Goal: Task Accomplishment & Management: Use online tool/utility

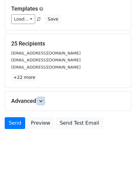
click at [43, 104] on link at bounding box center [40, 101] width 7 height 7
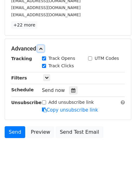
scroll to position [113, 0]
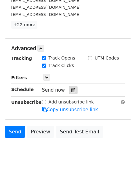
click at [72, 88] on icon at bounding box center [74, 90] width 4 height 4
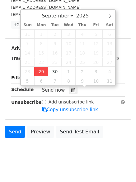
type input "2025-09-29 12:00"
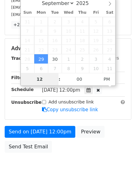
scroll to position [111, 0]
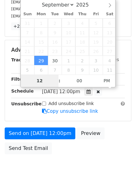
type input "4"
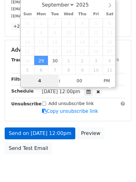
scroll to position [113, 0]
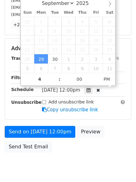
type input "2025-09-29 16:00"
click at [40, 124] on form "Variables Copy/paste... {{Column A}} {{Column B}} {{Column C}} {{Column D}} {{C…" at bounding box center [68, 38] width 127 height 235
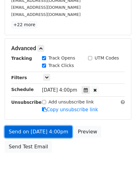
click at [41, 128] on link "Send on Sep 29 at 4:00pm" at bounding box center [39, 132] width 68 height 12
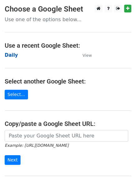
click at [13, 54] on strong "Daily" at bounding box center [11, 55] width 13 height 6
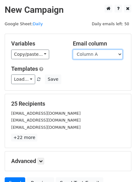
click at [88, 57] on select "Column A Column B Column C Column D Column E Column F" at bounding box center [98, 55] width 50 height 10
drag, startPoint x: 88, startPoint y: 53, endPoint x: 88, endPoint y: 59, distance: 5.6
click at [88, 53] on select "Column A Column B Column C Column D Column E Column F" at bounding box center [98, 55] width 50 height 10
click at [93, 52] on select "Column A Column B Column C Column D Column E Column F" at bounding box center [98, 55] width 50 height 10
select select "Column B"
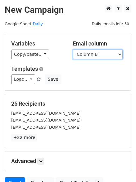
click at [73, 50] on select "Column A Column B Column C Column D Column E Column F" at bounding box center [98, 55] width 50 height 10
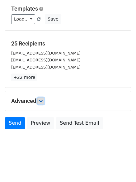
click at [44, 99] on link at bounding box center [40, 101] width 7 height 7
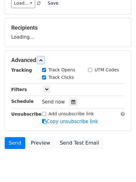
scroll to position [91, 0]
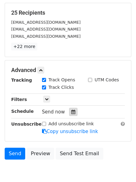
click at [70, 108] on div "Send now" at bounding box center [78, 112] width 73 height 8
click at [69, 111] on div at bounding box center [73, 112] width 8 height 8
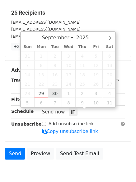
type input "2025-09-30 12:00"
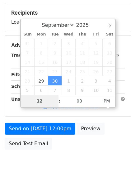
type input "5"
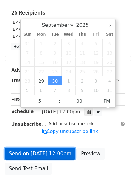
type input "2025-09-30 17:00"
click at [42, 151] on link "Send on Sep 30 at 12:00pm" at bounding box center [40, 154] width 71 height 12
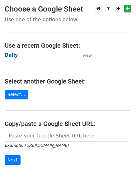
click at [11, 53] on strong "Daily" at bounding box center [11, 55] width 13 height 6
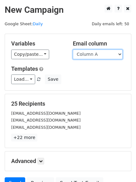
click at [93, 56] on select "Column A Column B Column C Column D Column E Column F" at bounding box center [98, 55] width 50 height 10
select select "Column C"
click at [73, 50] on select "Column A Column B Column C Column D Column E Column F" at bounding box center [98, 55] width 50 height 10
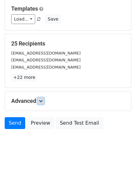
drag, startPoint x: 42, startPoint y: 101, endPoint x: 46, endPoint y: 106, distance: 5.8
click at [42, 101] on icon at bounding box center [41, 101] width 4 height 4
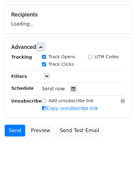
scroll to position [90, 0]
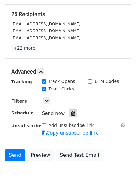
click at [71, 111] on div at bounding box center [73, 114] width 8 height 8
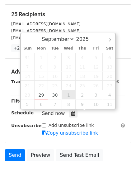
type input "2025-10-01 12:00"
select select "9"
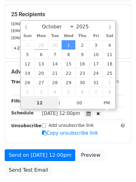
scroll to position [0, 0]
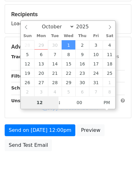
type input "6"
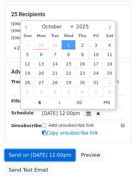
type input "2025-10-01 18:00"
click at [41, 154] on link "Send on Oct 1 at 12:00pm" at bounding box center [40, 156] width 71 height 12
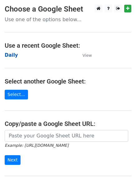
click at [7, 53] on strong "Daily" at bounding box center [11, 55] width 13 height 6
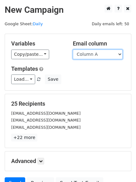
click at [104, 56] on select "Column A Column B Column C Column D Column E Column F" at bounding box center [98, 55] width 50 height 10
select select "Column D"
click at [73, 50] on select "Column A Column B Column C Column D Column E Column F" at bounding box center [98, 55] width 50 height 10
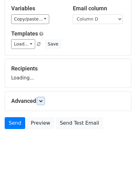
click at [40, 101] on link at bounding box center [40, 101] width 7 height 7
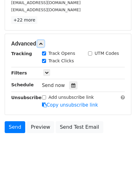
scroll to position [120, 0]
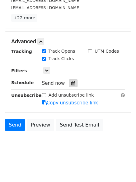
click at [72, 81] on icon at bounding box center [74, 83] width 4 height 4
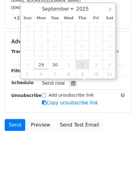
type input "2025-10-02 12:00"
select select "9"
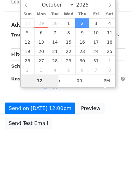
type input "7"
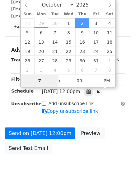
scroll to position [120, 0]
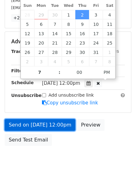
type input "2025-10-02 19:00"
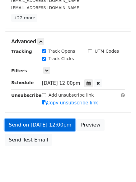
click at [42, 125] on link "Send on Oct 2 at 12:00pm" at bounding box center [40, 125] width 71 height 12
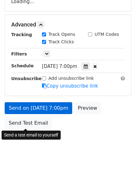
scroll to position [111, 0]
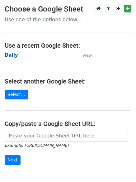
click at [5, 55] on main "Choose a Google Sheet Use one of the options below... Use a recent Google Sheet…" at bounding box center [68, 102] width 136 height 194
click at [8, 55] on strong "Daily" at bounding box center [11, 55] width 13 height 6
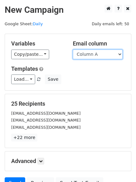
click at [97, 55] on select "Column A Column B Column C Column D Column E Column F" at bounding box center [98, 55] width 50 height 10
select select "Column E"
click at [73, 50] on select "Column A Column B Column C Column D Column E Column F" at bounding box center [98, 55] width 50 height 10
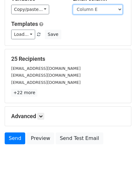
scroll to position [60, 0]
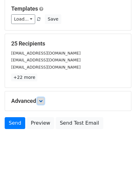
click at [43, 102] on icon at bounding box center [41, 101] width 4 height 4
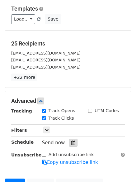
click at [72, 143] on icon at bounding box center [74, 143] width 4 height 4
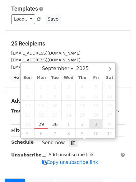
type input "[DATE] 12:00"
select select "9"
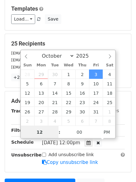
scroll to position [0, 0]
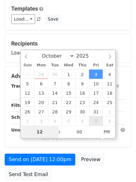
type input "8"
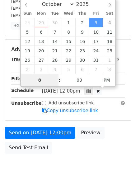
scroll to position [136, 0]
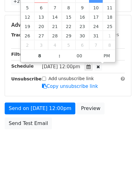
type input "[DATE] 20:00"
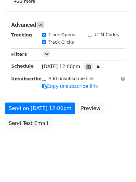
click at [39, 100] on form "Variables Copy/paste... {{Column A}} {{Column B}} {{Column C}} {{Column D}} {{C…" at bounding box center [68, 14] width 127 height 235
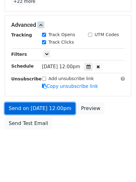
click at [40, 105] on link "Send on [DATE] 12:00pm" at bounding box center [40, 109] width 71 height 12
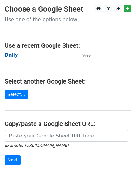
click at [11, 55] on strong "Daily" at bounding box center [11, 55] width 13 height 6
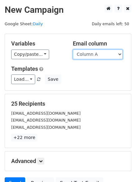
click at [86, 56] on select "Column A Column B Column C Column D Column E Column F" at bounding box center [98, 55] width 50 height 10
select select "Column F"
click at [73, 50] on select "Column A Column B Column C Column D Column E Column F" at bounding box center [98, 55] width 50 height 10
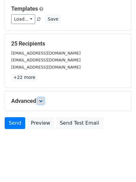
click at [43, 102] on icon at bounding box center [41, 101] width 4 height 4
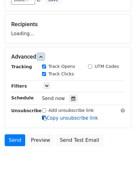
scroll to position [97, 0]
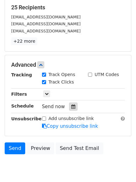
click at [72, 107] on icon at bounding box center [74, 107] width 4 height 4
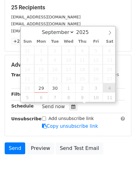
type input "[DATE] 12:00"
select select "9"
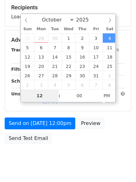
type input "9"
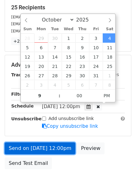
type input "[DATE] 21:00"
click at [32, 145] on link "Send on [DATE] 12:00pm" at bounding box center [40, 149] width 71 height 12
